Goal: Find specific page/section: Find specific page/section

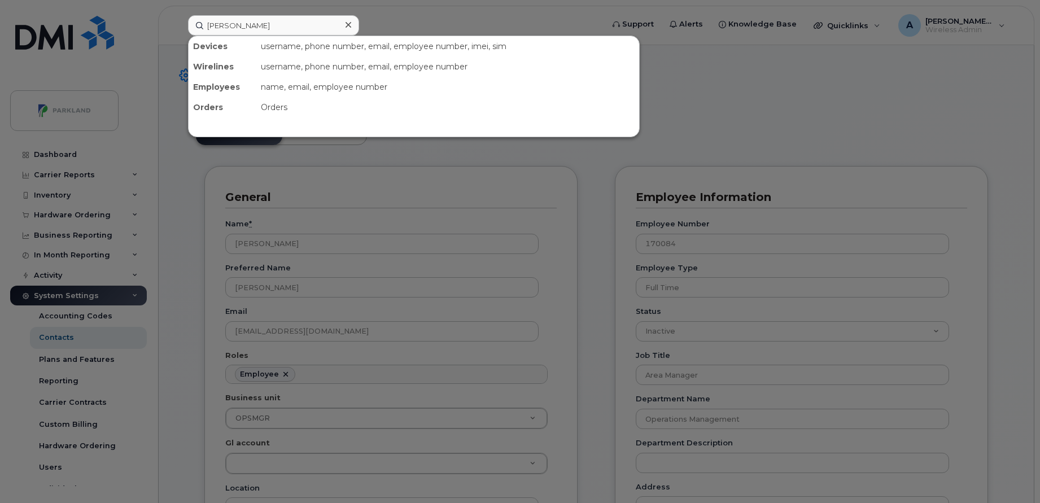
scroll to position [33, 0]
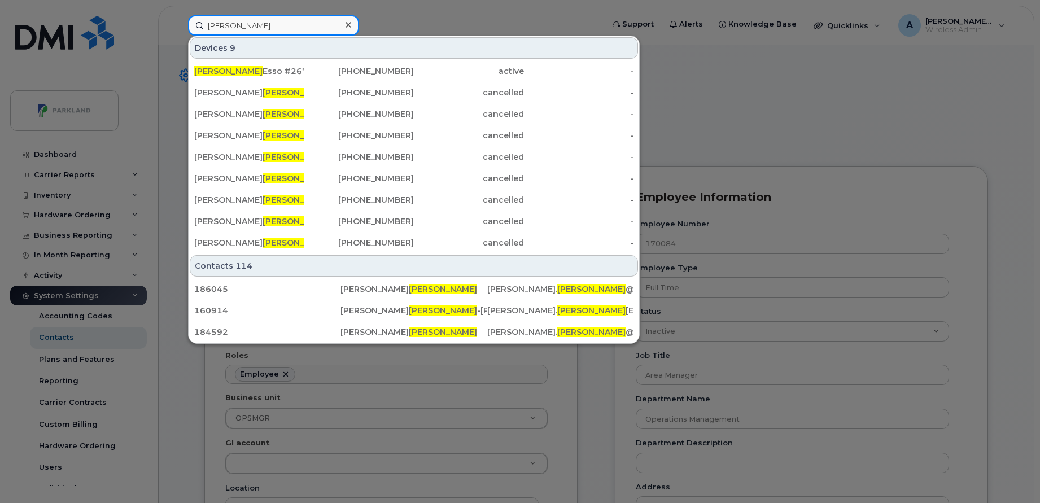
paste input "AndrewM's iPhone"
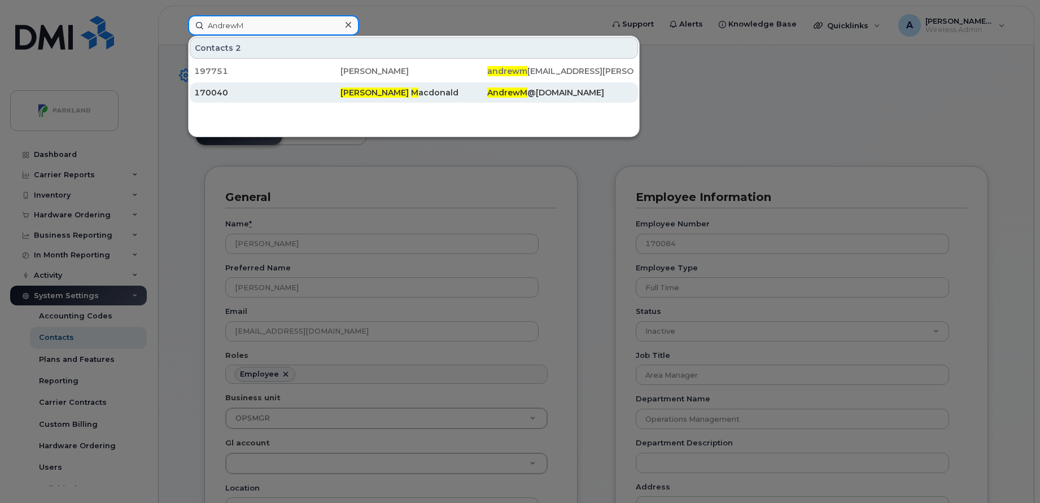
type input "AndrewM"
click at [517, 82] on link "170040 Andrew M acdonald AndrewM @mmfoodmarket.com" at bounding box center [414, 92] width 448 height 20
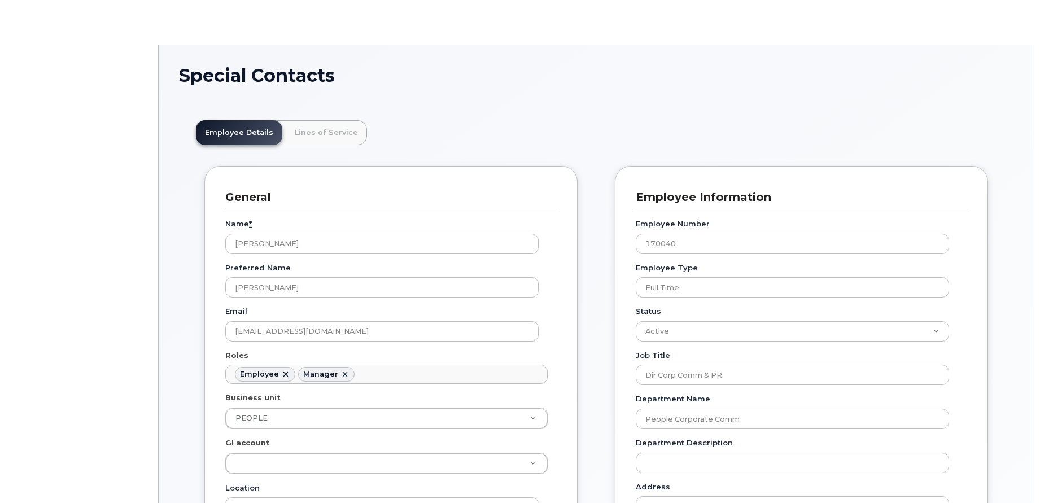
scroll to position [33, 0]
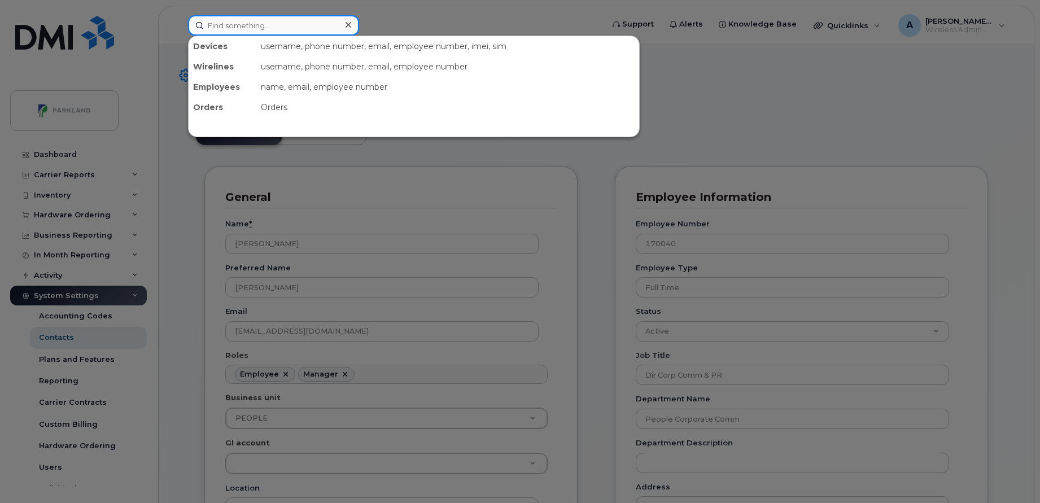
click at [324, 27] on input at bounding box center [273, 25] width 171 height 20
paste input "[PERSON_NAME]'s iPhone"
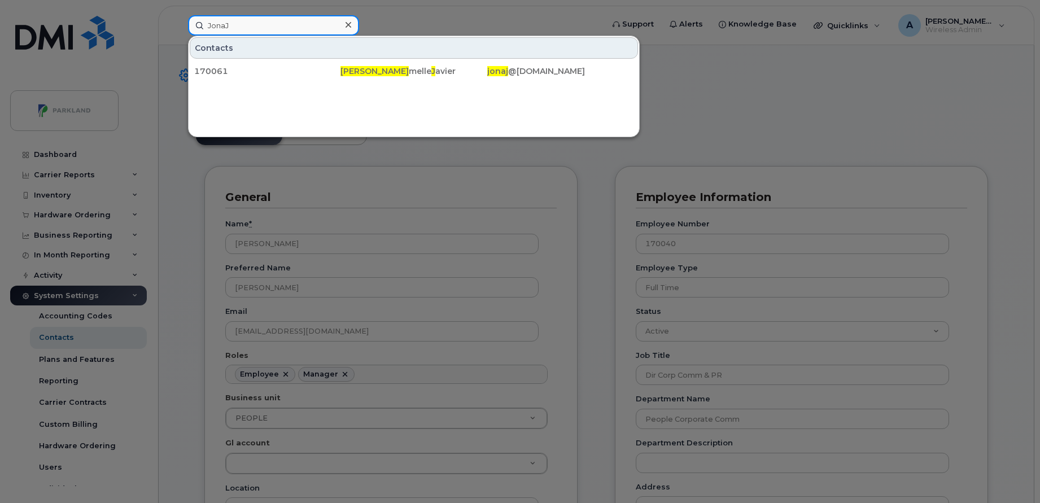
type input "JonaJ"
